Goal: Task Accomplishment & Management: Manage account settings

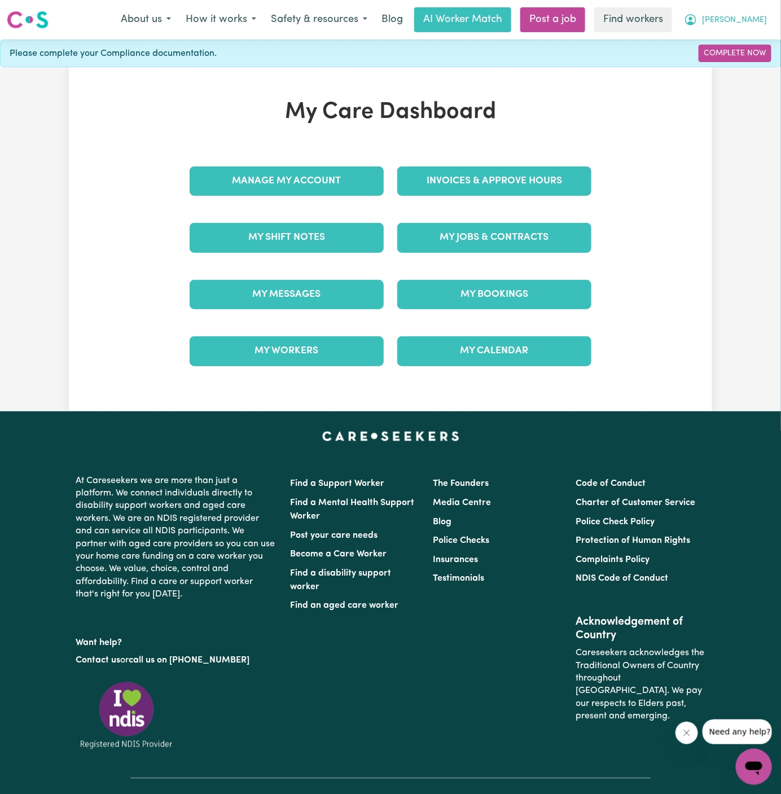
click at [762, 19] on span "[PERSON_NAME]" at bounding box center [734, 20] width 65 height 12
click at [736, 38] on link "My Dashboard" at bounding box center [729, 43] width 89 height 21
click at [728, 67] on link "Logout" at bounding box center [729, 64] width 89 height 21
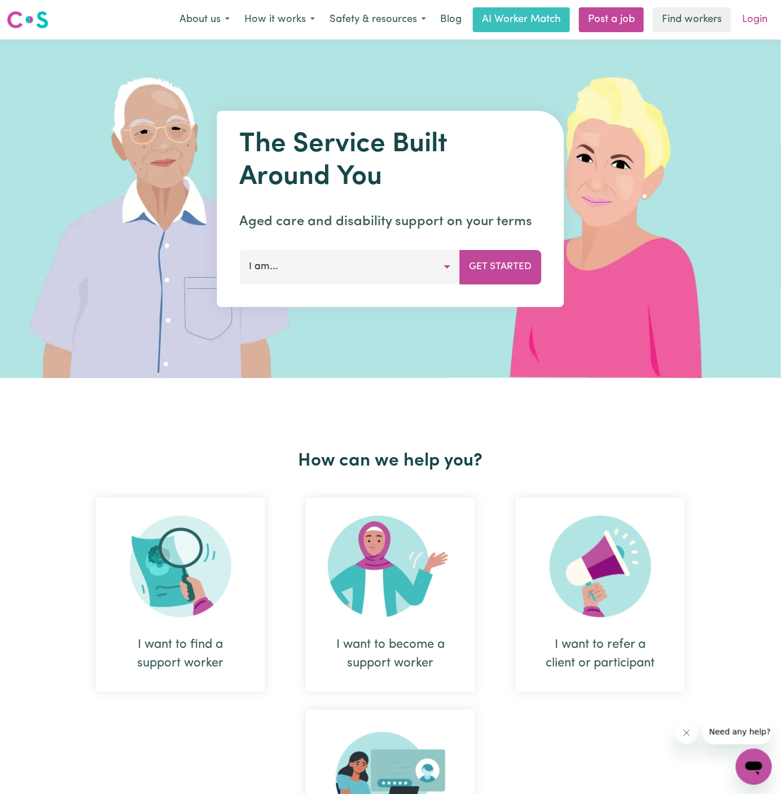
click at [759, 17] on link "Login" at bounding box center [755, 19] width 39 height 25
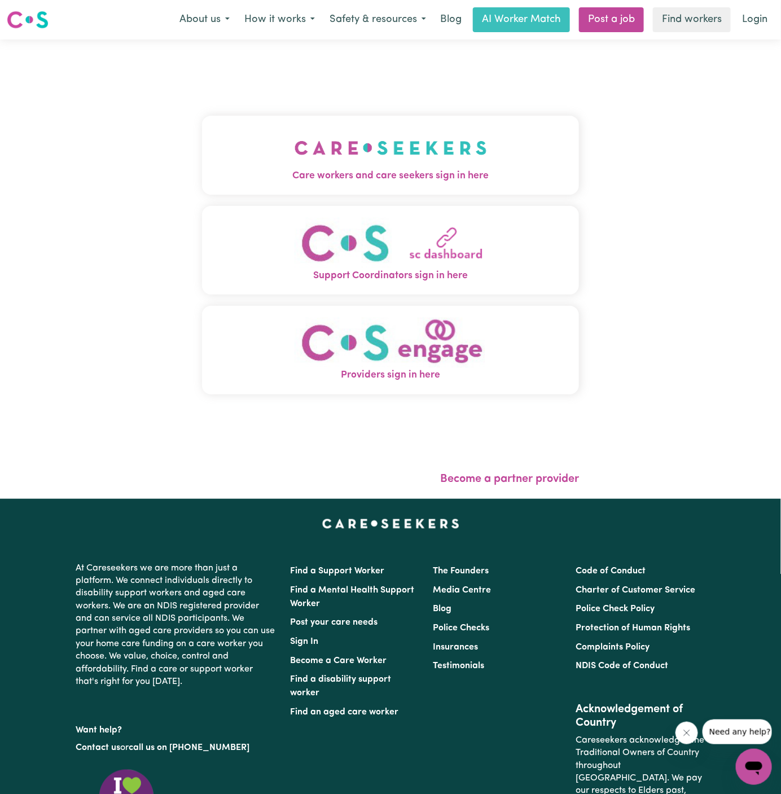
click at [421, 141] on img "Care workers and care seekers sign in here" at bounding box center [391, 148] width 193 height 42
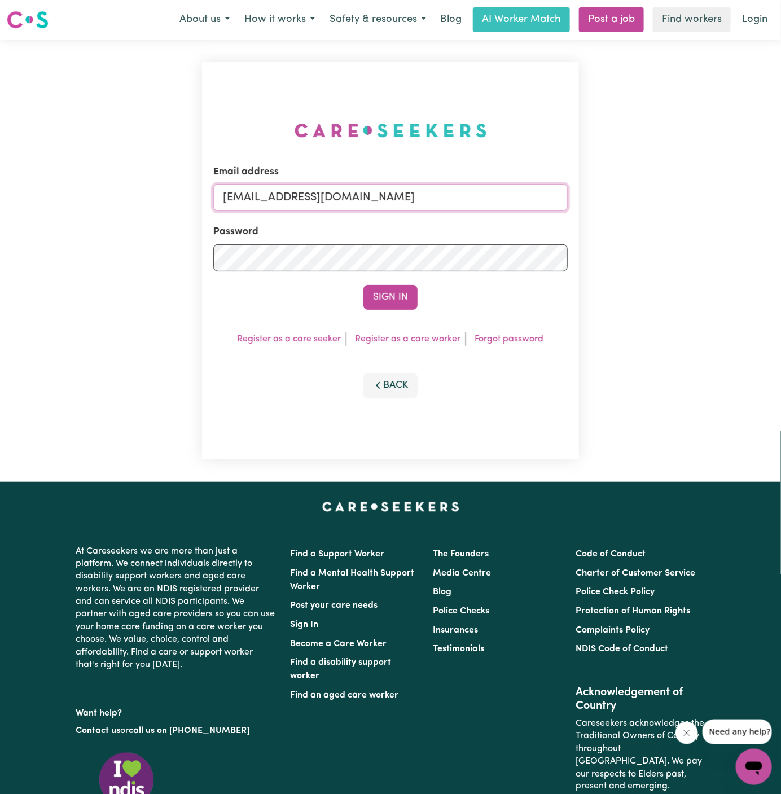
drag, startPoint x: 281, startPoint y: 199, endPoint x: 741, endPoint y: 198, distance: 460.8
click at [741, 198] on div "Email address [EMAIL_ADDRESS][DOMAIN_NAME] Password Sign In Register as a care …" at bounding box center [390, 261] width 781 height 443
paste input "StellaPetalasPAWA"
type input "[EMAIL_ADDRESS][DOMAIN_NAME]"
click at [364, 285] on button "Sign In" at bounding box center [391, 297] width 54 height 25
